Goal: Complete application form

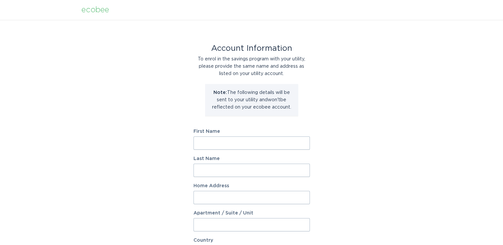
click at [258, 148] on input "First Name" at bounding box center [251, 143] width 116 height 13
type input "Thomas"
type input "Brinkmann"
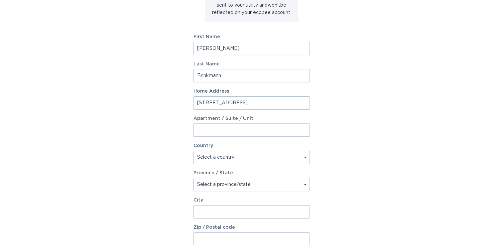
scroll to position [100, 0]
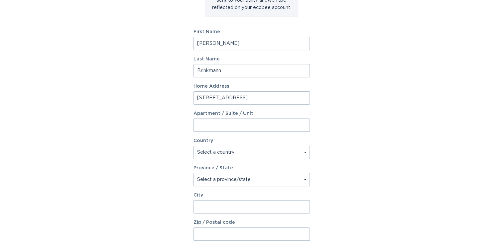
type input "1601 Cedar Ave N"
click at [235, 156] on select "Select a country Canada USA" at bounding box center [251, 152] width 116 height 13
select select "US"
click at [193, 146] on select "Select a country Canada USA" at bounding box center [251, 152] width 116 height 13
click at [216, 180] on select "Select a province/state Alabama Alaska American Samoa Arizona Arkansas Californ…" at bounding box center [251, 179] width 116 height 13
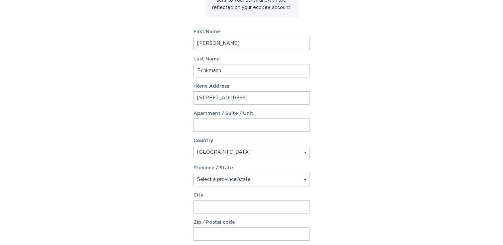
select select "MN"
click at [193, 173] on select "Select a province/state Alabama Alaska American Samoa Arizona Arkansas Californ…" at bounding box center [251, 179] width 116 height 13
click at [229, 211] on input "City" at bounding box center [251, 206] width 116 height 13
type input "Glencoe"
click at [246, 230] on input "Zip / Postal code" at bounding box center [251, 234] width 116 height 13
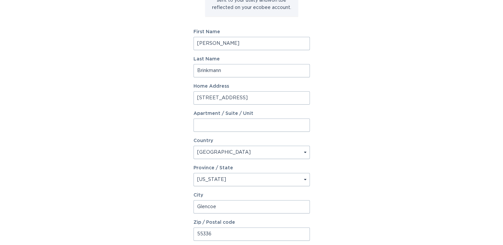
type input "55336"
click at [392, 176] on div "Account Information To enrol in the savings program with your utility, please p…" at bounding box center [251, 103] width 503 height 367
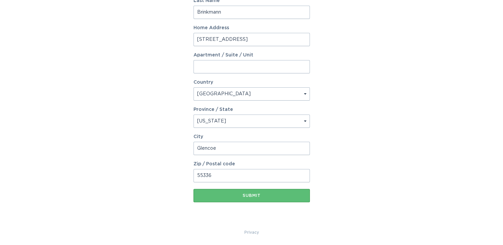
scroll to position [159, 0]
click at [230, 195] on div "Submit" at bounding box center [252, 195] width 110 height 4
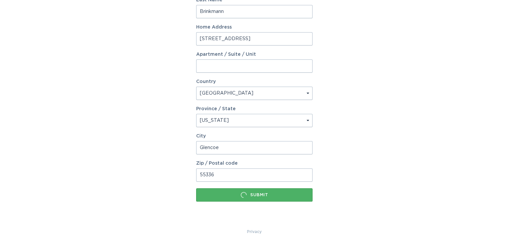
scroll to position [0, 0]
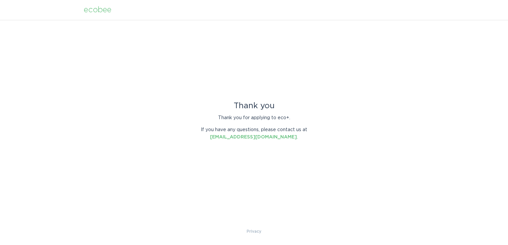
click at [103, 11] on div "ecobee" at bounding box center [98, 9] width 28 height 7
